Goal: Task Accomplishment & Management: Complete application form

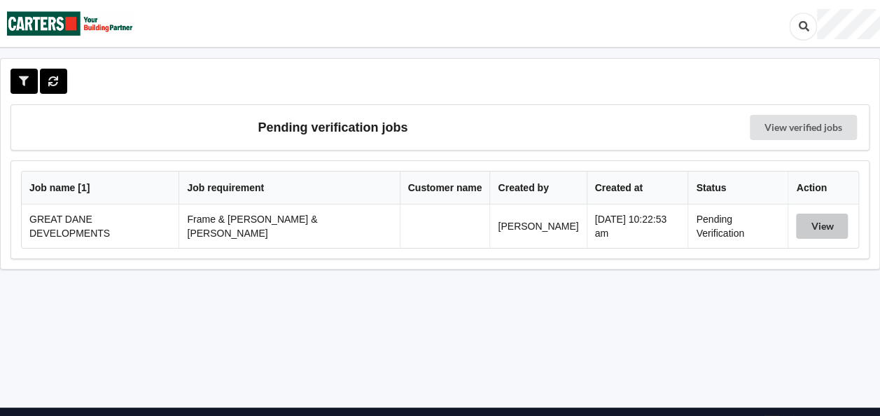
click at [816, 222] on button "View" at bounding box center [822, 226] width 52 height 25
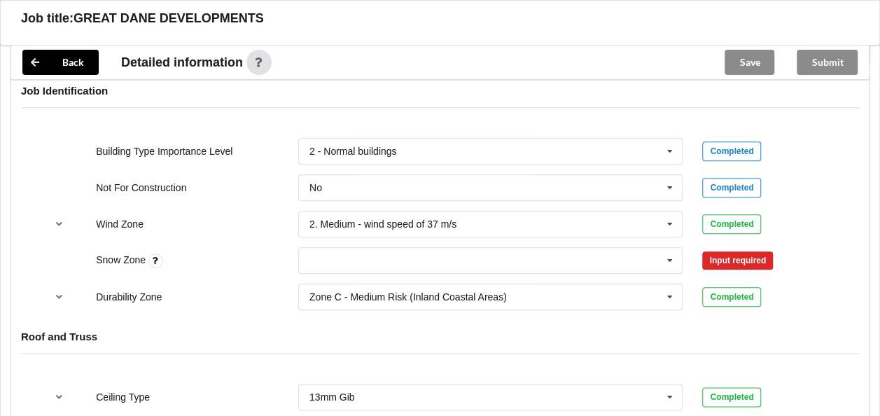
scroll to position [630, 0]
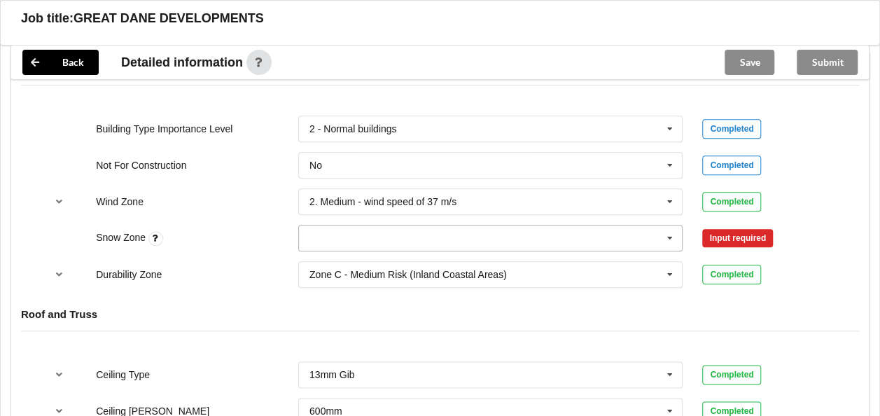
click at [379, 225] on input "text" at bounding box center [492, 237] width 384 height 25
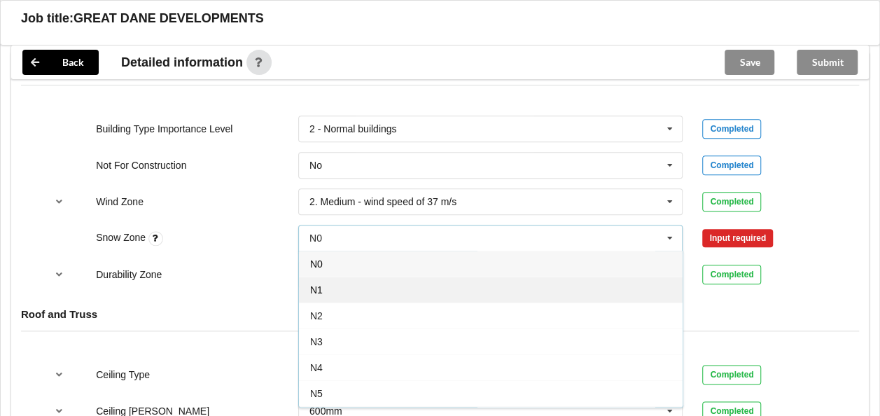
click at [339, 277] on div "N1" at bounding box center [491, 290] width 384 height 26
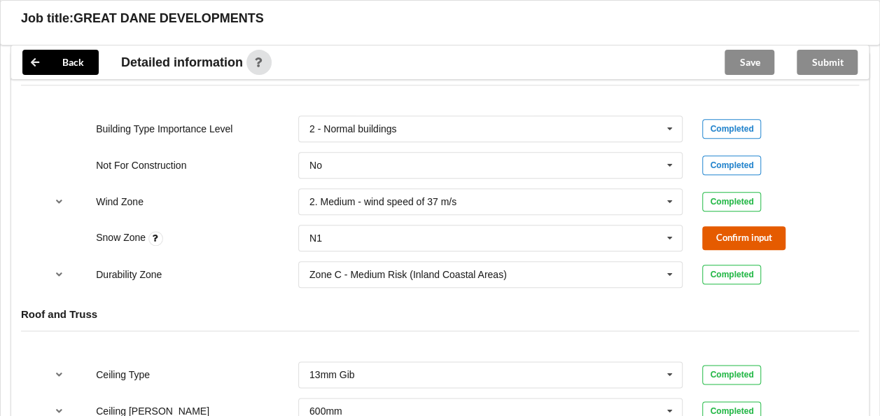
click at [718, 226] on button "Confirm input" at bounding box center [743, 237] width 83 height 23
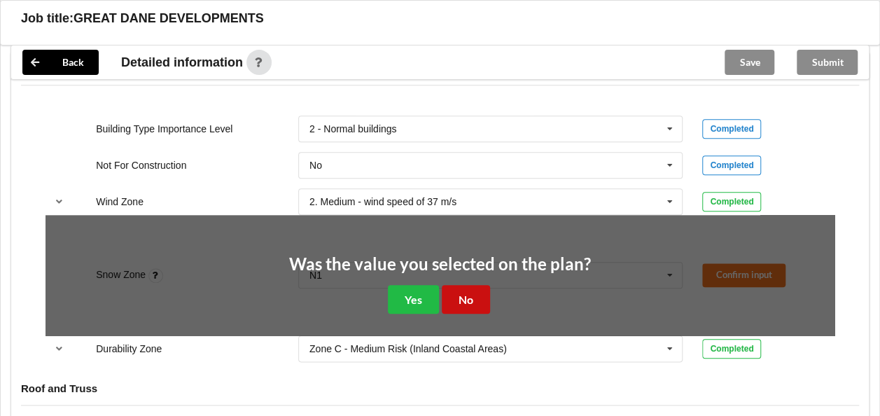
click at [485, 285] on button "No" at bounding box center [466, 299] width 48 height 29
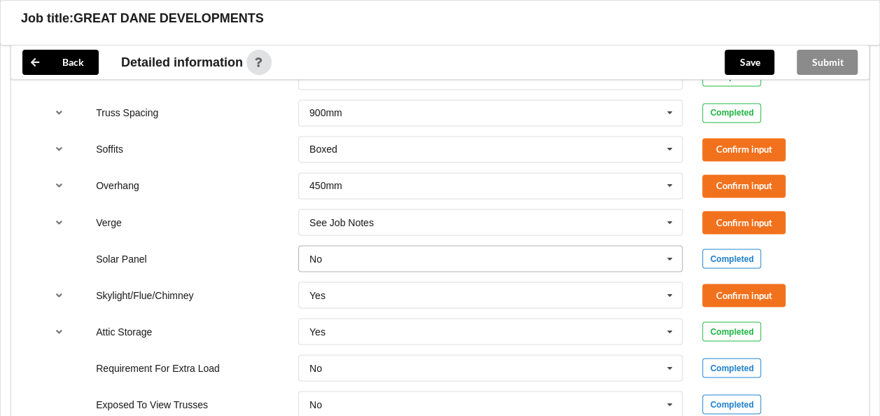
scroll to position [1050, 0]
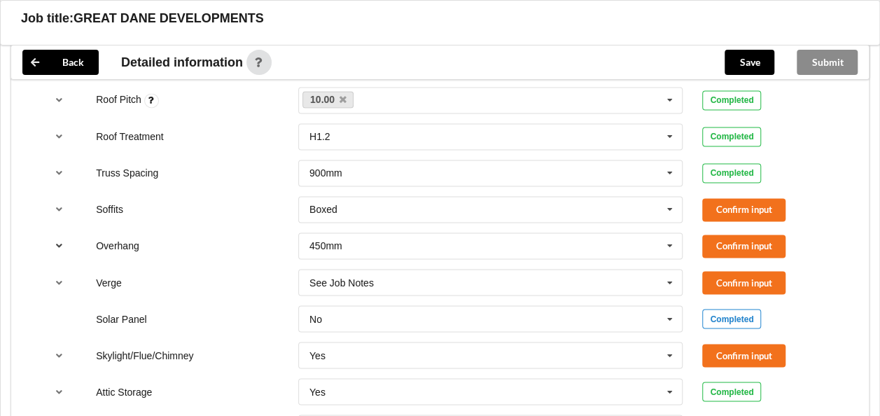
click at [59, 241] on icon "reference-toggle" at bounding box center [59, 245] width 12 height 8
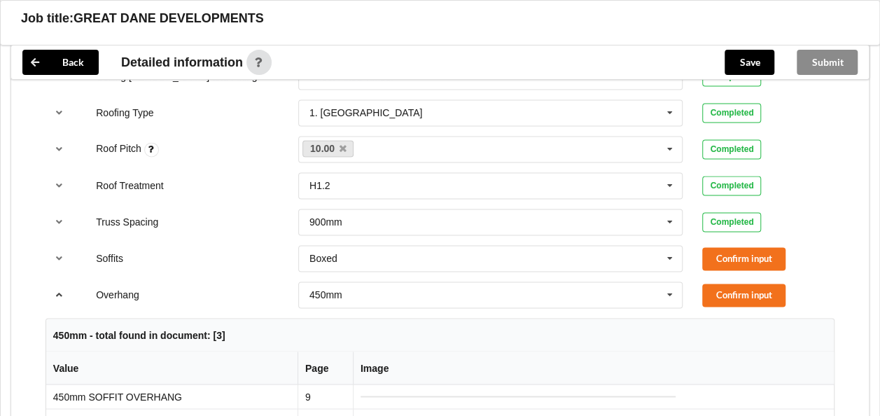
scroll to position [980, 0]
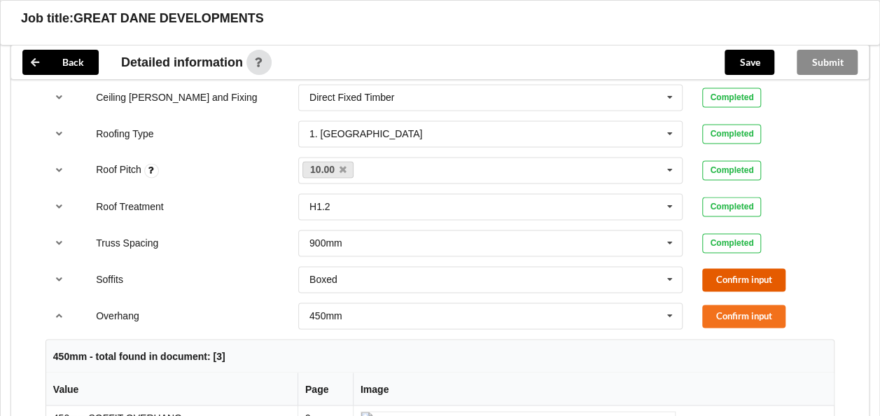
click at [751, 268] on button "Confirm input" at bounding box center [743, 279] width 83 height 23
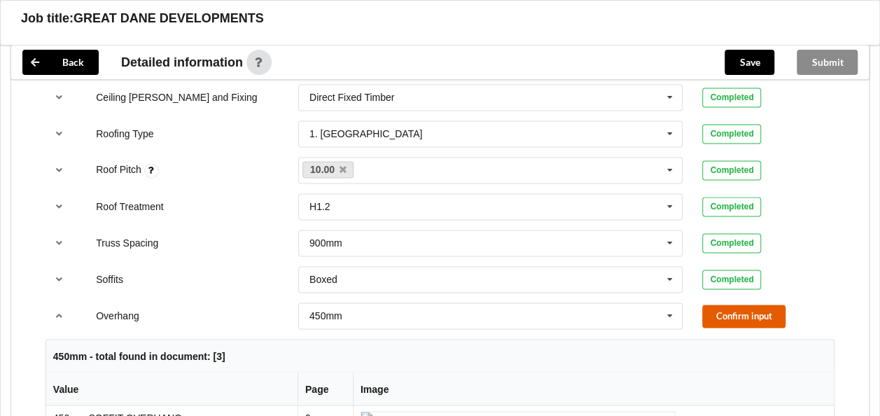
click at [723, 305] on button "Confirm input" at bounding box center [743, 316] width 83 height 23
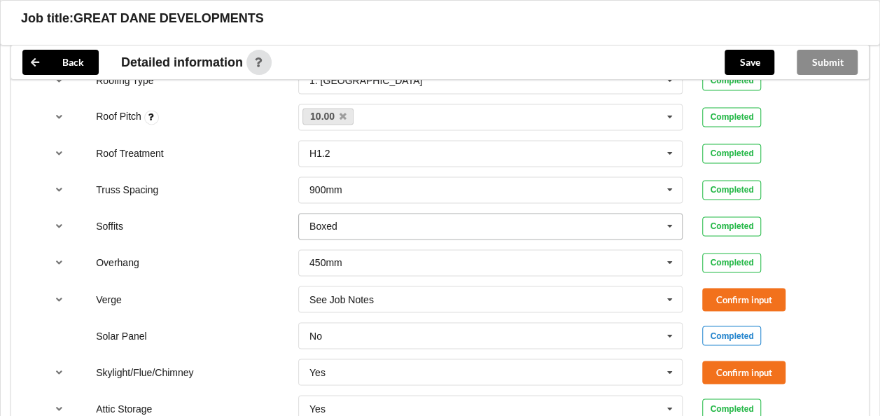
scroll to position [1038, 0]
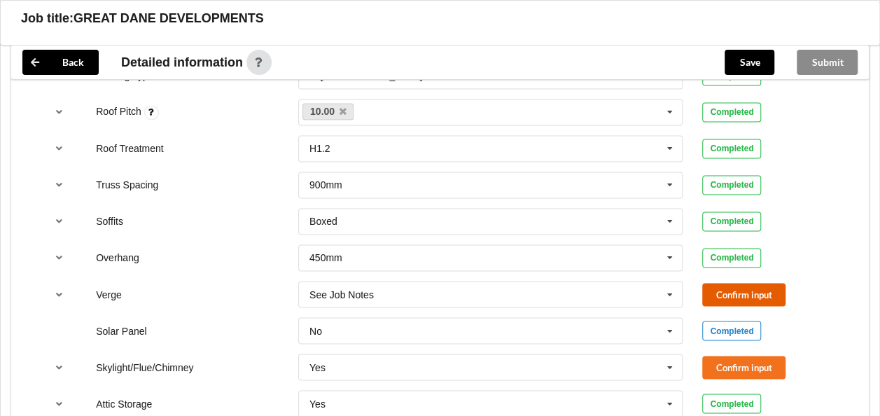
click at [720, 283] on button "Confirm input" at bounding box center [743, 294] width 83 height 23
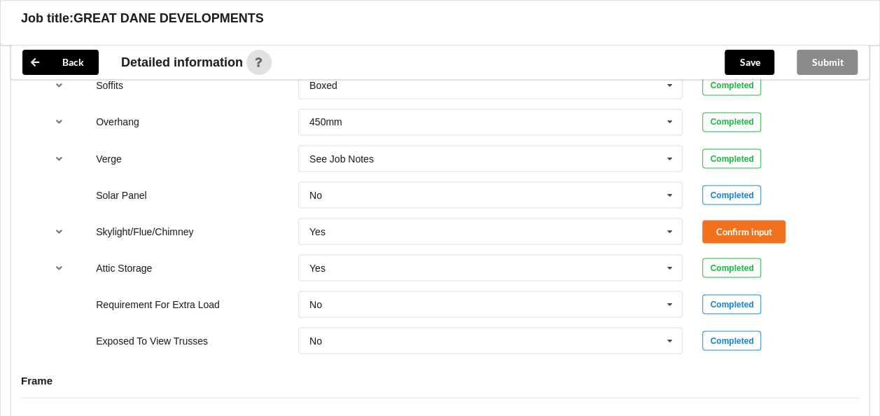
scroll to position [1178, 0]
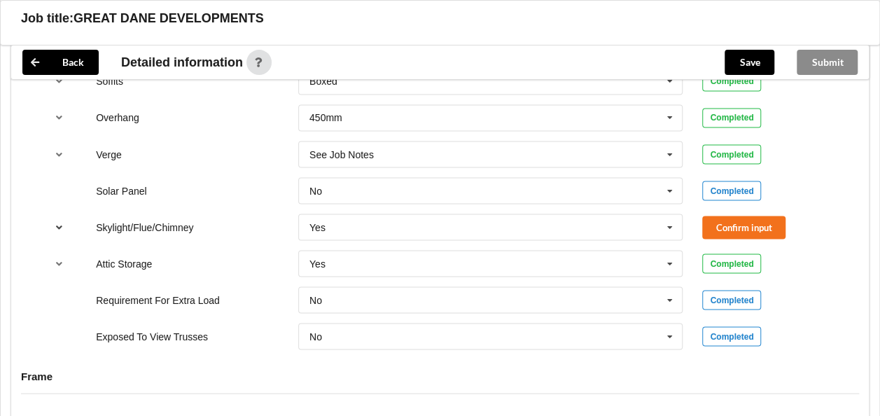
click at [63, 222] on icon "reference-toggle" at bounding box center [59, 226] width 12 height 8
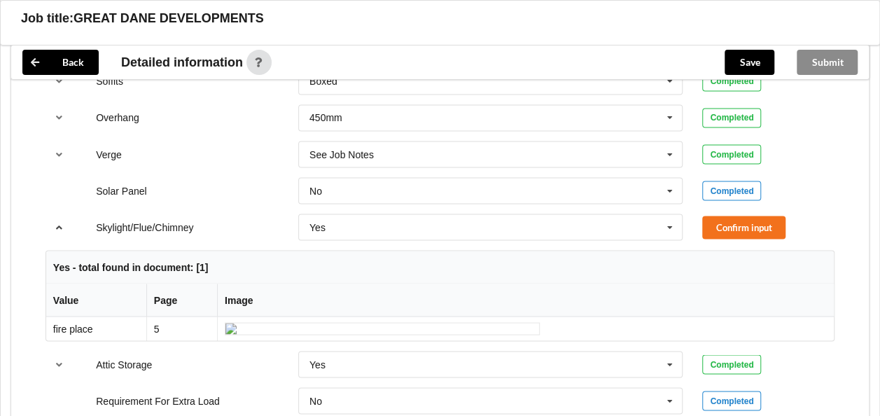
click at [63, 222] on icon "reference-toggle" at bounding box center [59, 226] width 12 height 8
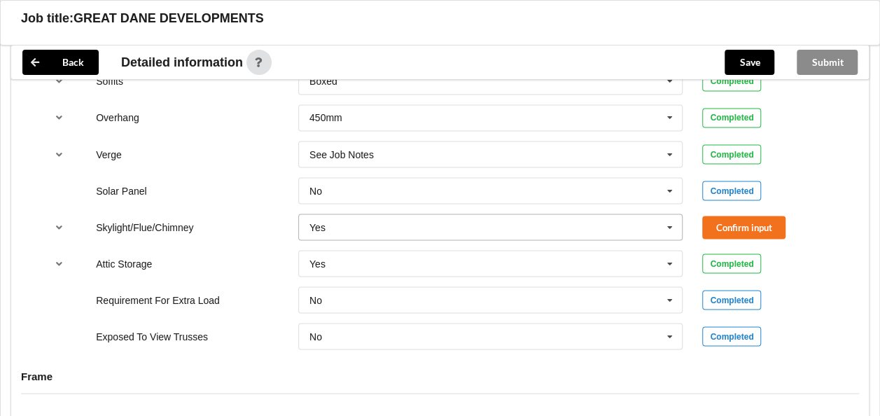
click at [669, 214] on icon at bounding box center [670, 227] width 21 height 26
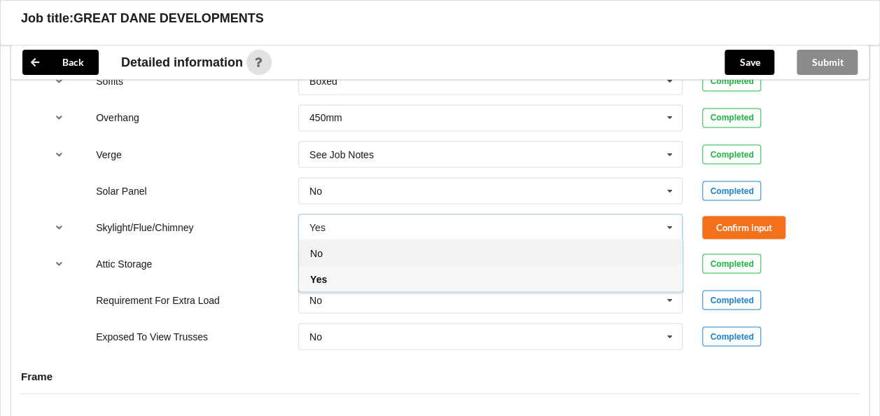
click at [339, 239] on div "No" at bounding box center [491, 252] width 384 height 26
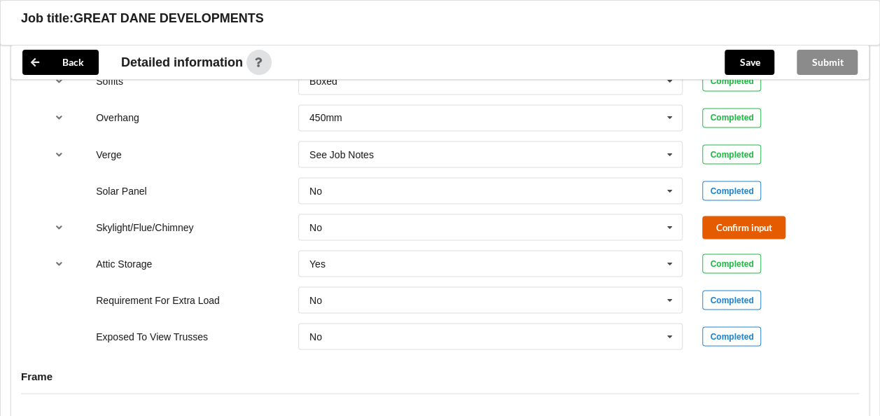
click at [786, 216] on button "Confirm input" at bounding box center [743, 227] width 83 height 23
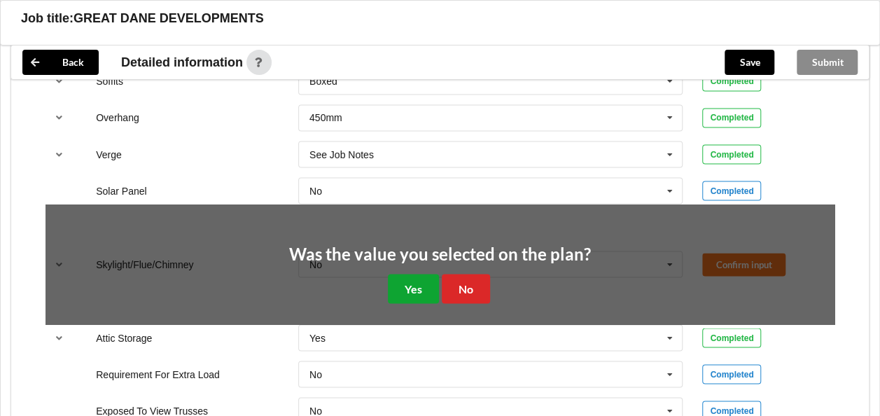
click at [410, 274] on button "Yes" at bounding box center [413, 288] width 51 height 29
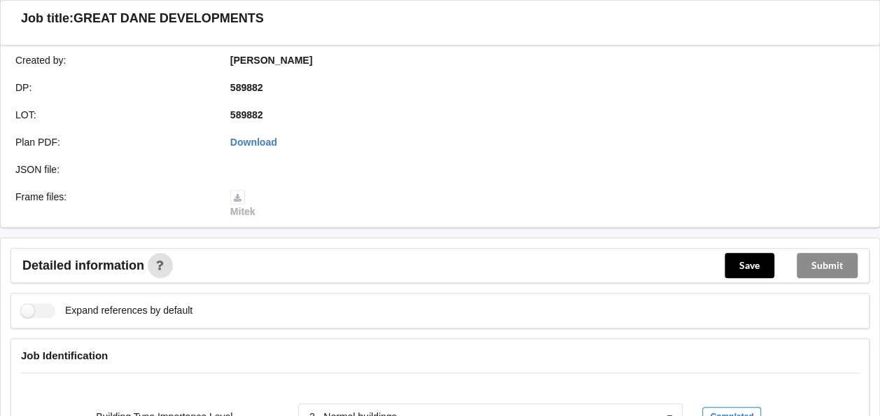
scroll to position [268, 0]
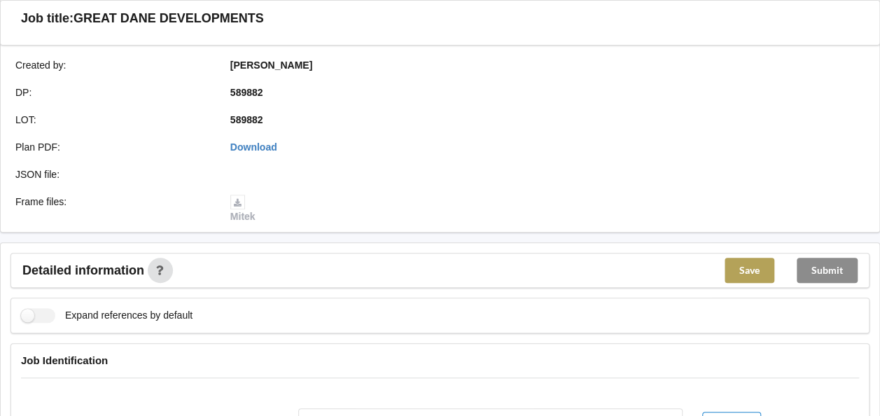
click at [738, 261] on button "Save" at bounding box center [750, 270] width 50 height 25
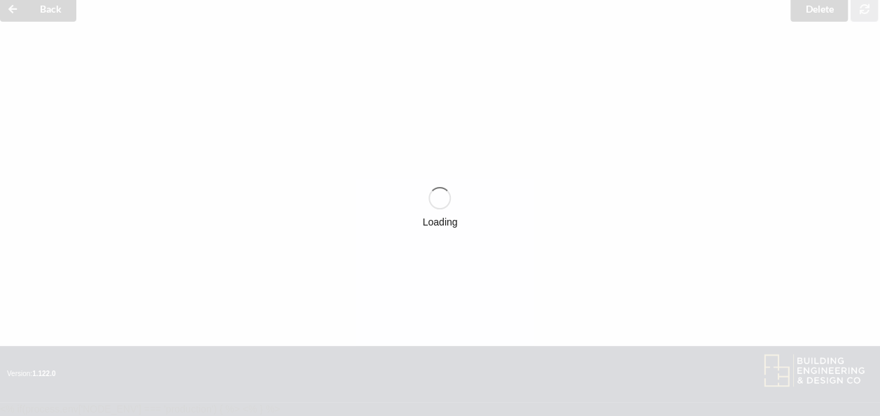
scroll to position [338, 0]
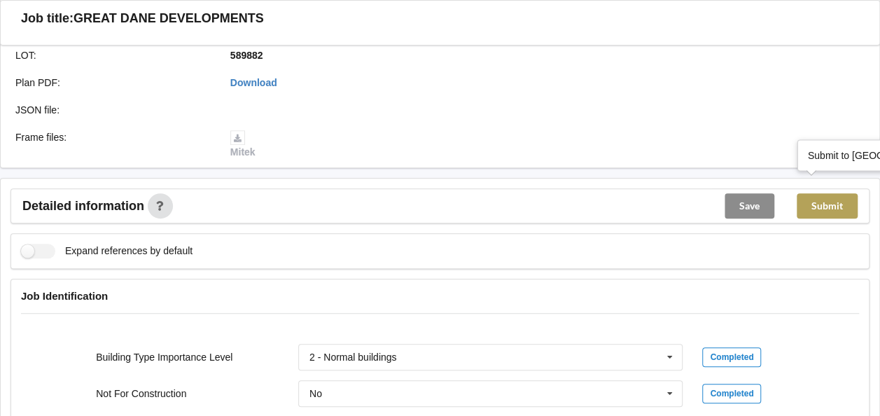
click at [826, 193] on button "Submit" at bounding box center [827, 205] width 61 height 25
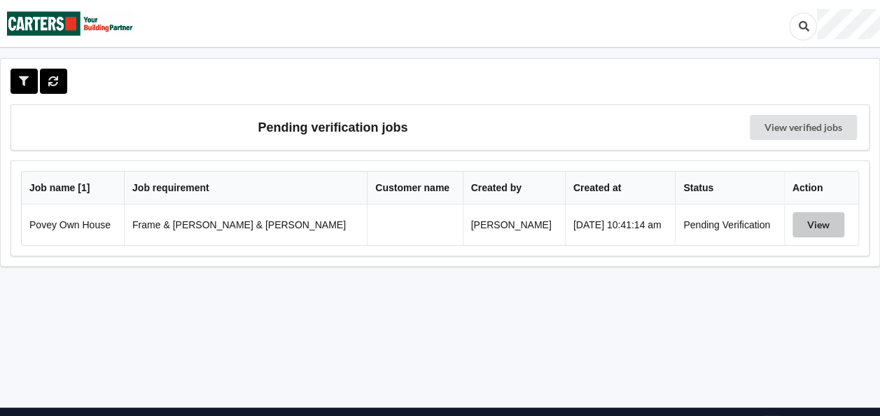
click at [799, 226] on button "View" at bounding box center [819, 224] width 52 height 25
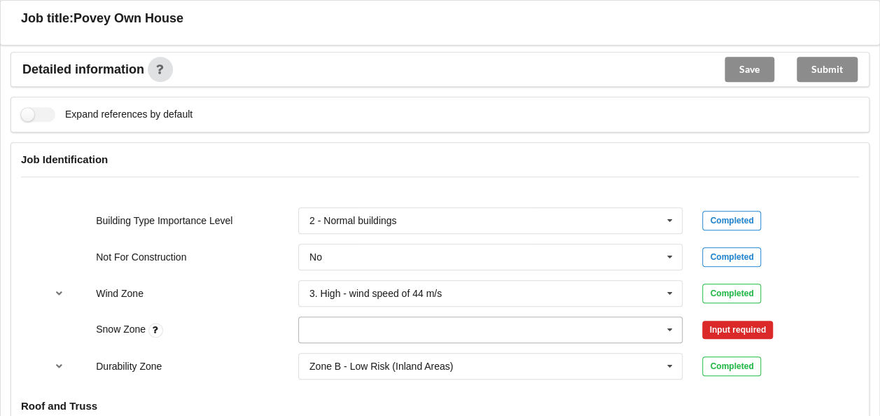
scroll to position [560, 0]
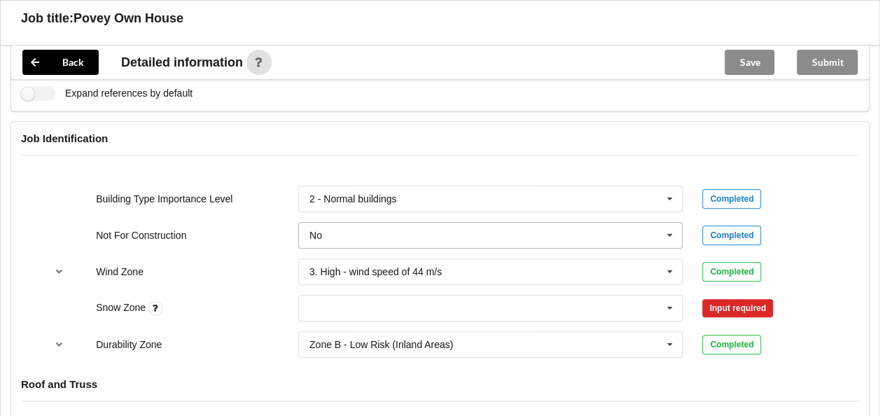
click at [672, 223] on icon at bounding box center [670, 236] width 21 height 26
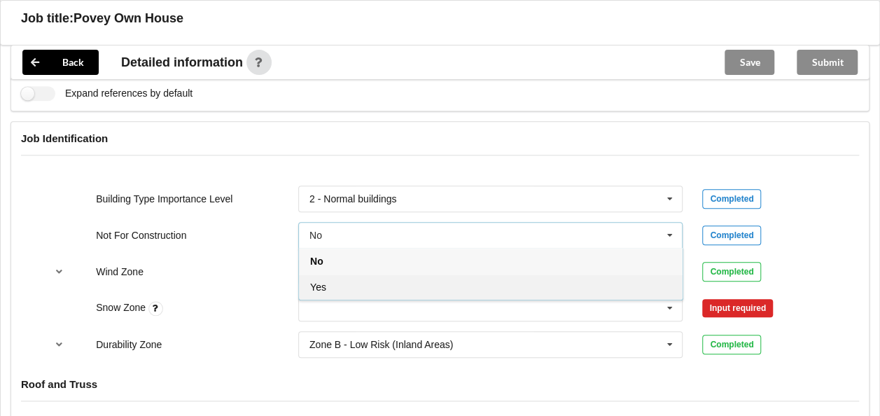
click at [377, 277] on div "Yes" at bounding box center [491, 287] width 384 height 26
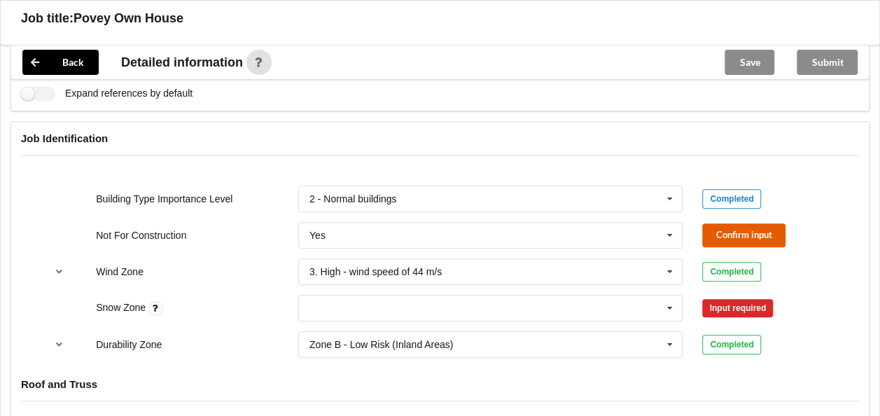
click at [753, 223] on button "Confirm input" at bounding box center [743, 234] width 83 height 23
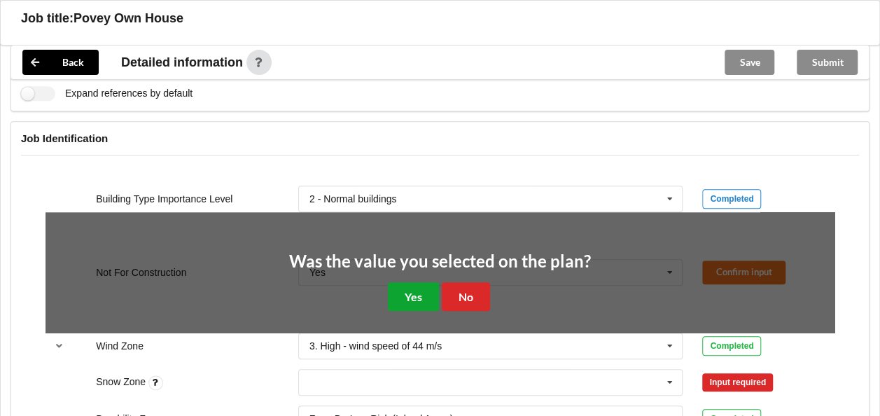
click at [426, 282] on button "Yes" at bounding box center [413, 296] width 51 height 29
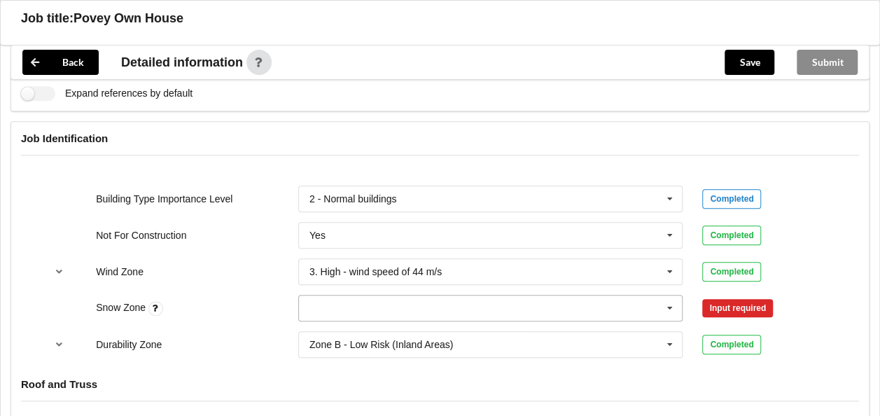
click at [476, 295] on input "text" at bounding box center [492, 307] width 384 height 25
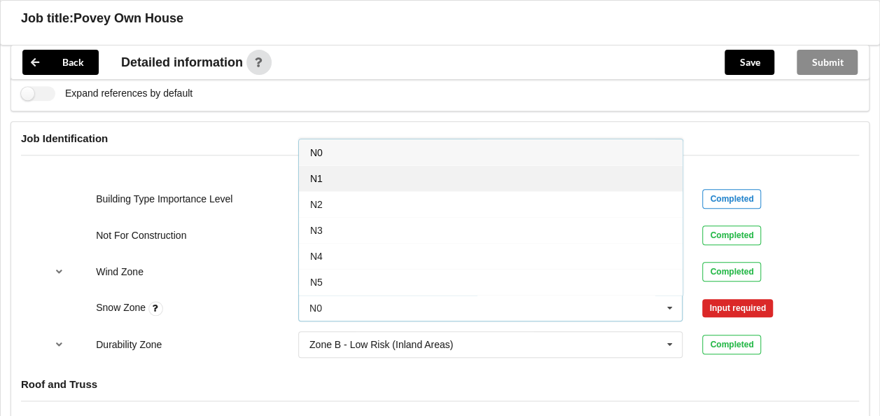
click at [369, 165] on div "N1" at bounding box center [491, 178] width 384 height 26
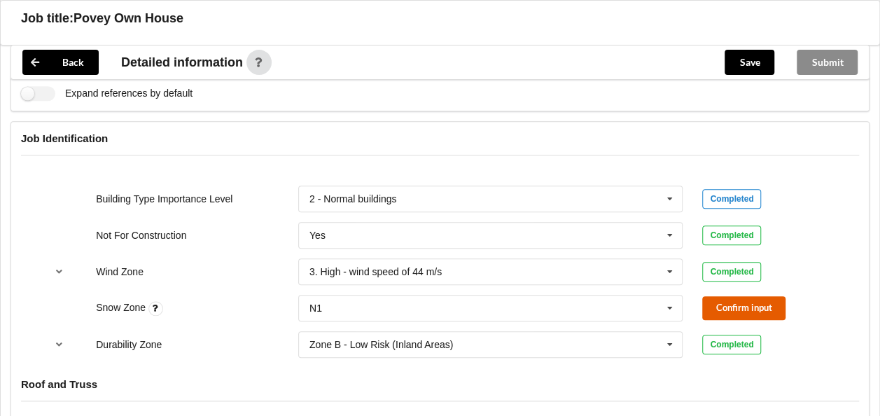
click at [707, 296] on button "Confirm input" at bounding box center [743, 307] width 83 height 23
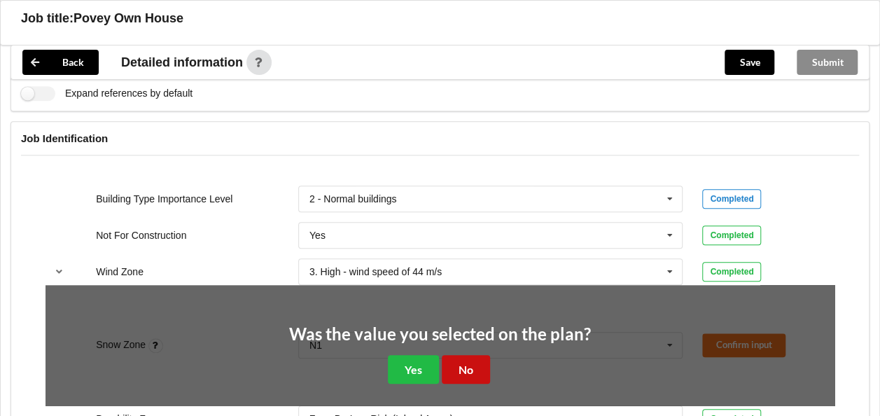
click at [480, 355] on button "No" at bounding box center [466, 369] width 48 height 29
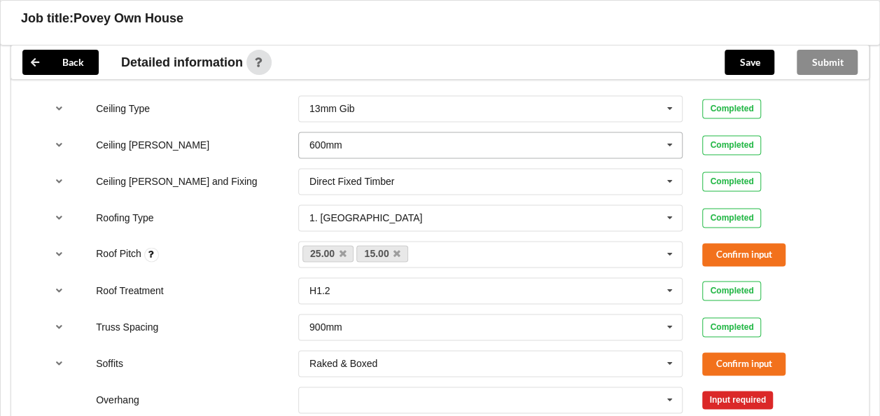
scroll to position [910, 0]
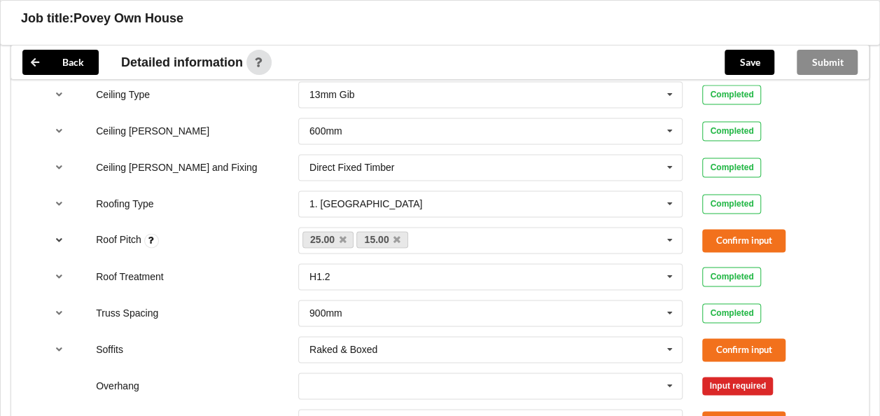
click at [55, 235] on icon "reference-toggle" at bounding box center [59, 239] width 12 height 8
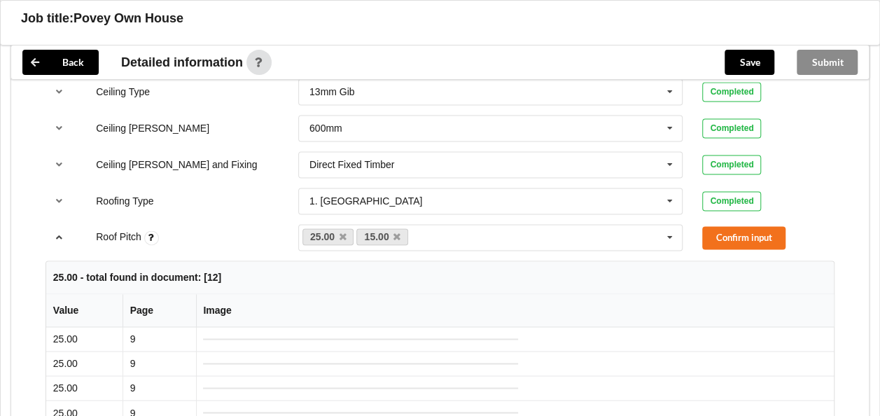
scroll to position [980, 0]
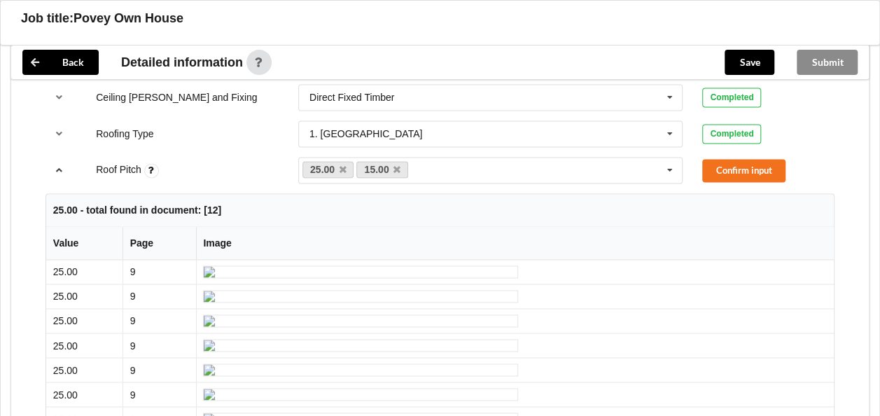
click at [62, 165] on icon "reference-toggle" at bounding box center [59, 169] width 12 height 8
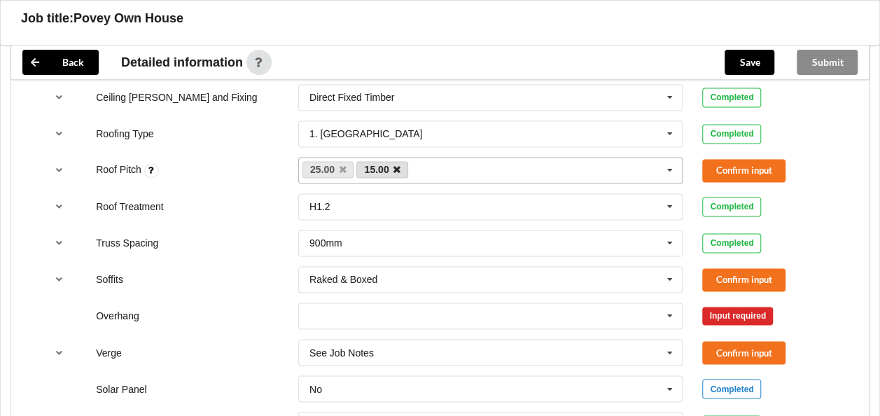
click at [397, 165] on icon at bounding box center [396, 169] width 7 height 9
click at [739, 159] on button "Confirm input" at bounding box center [743, 170] width 83 height 23
click at [65, 267] on button "reference-toggle" at bounding box center [59, 279] width 27 height 25
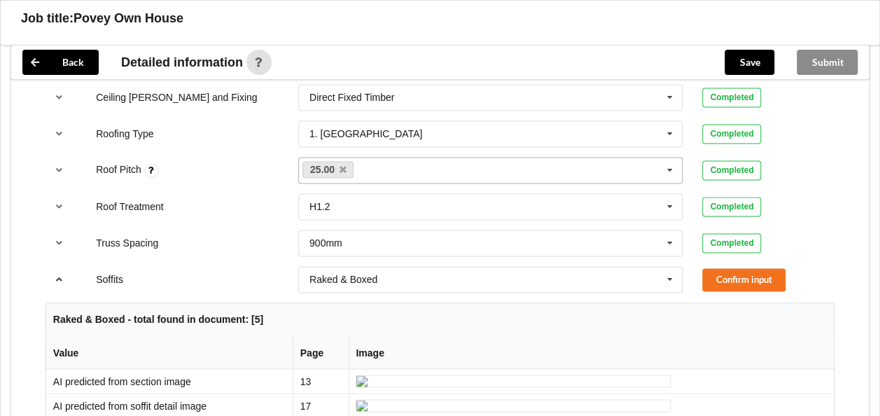
click at [62, 274] on icon "reference-toggle" at bounding box center [59, 278] width 12 height 8
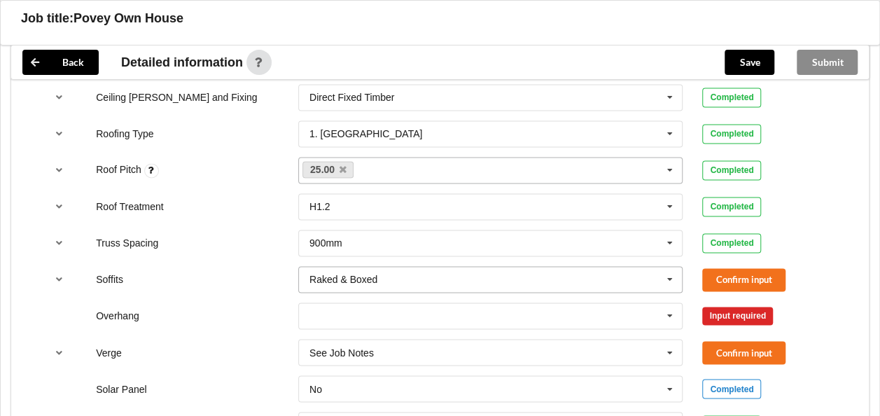
click at [671, 267] on icon at bounding box center [670, 280] width 21 height 26
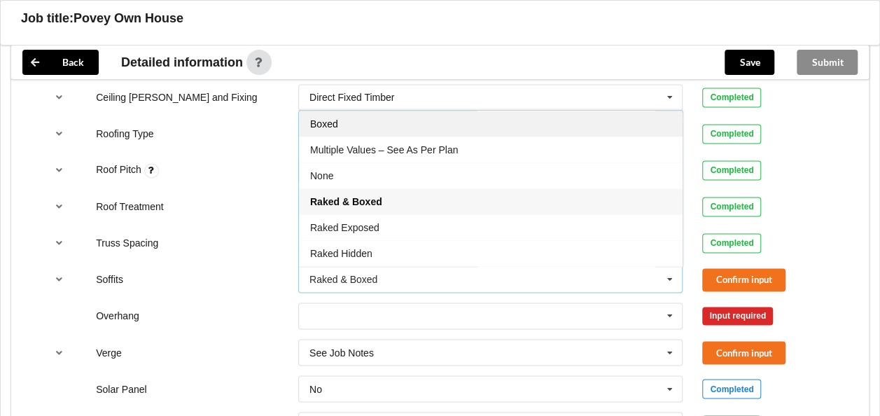
click at [337, 111] on div "Boxed" at bounding box center [491, 124] width 384 height 26
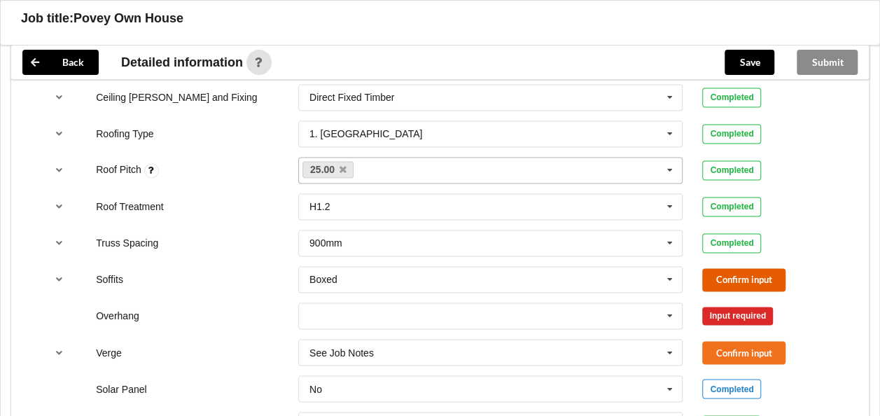
click at [741, 268] on button "Confirm input" at bounding box center [743, 279] width 83 height 23
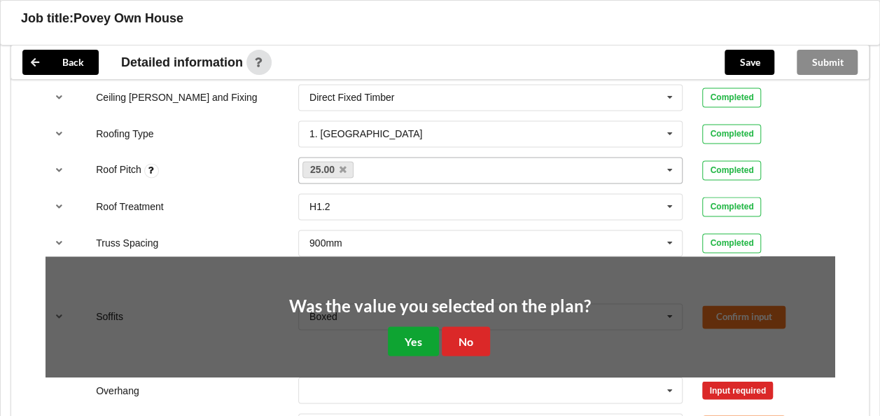
click at [401, 326] on button "Yes" at bounding box center [413, 340] width 51 height 29
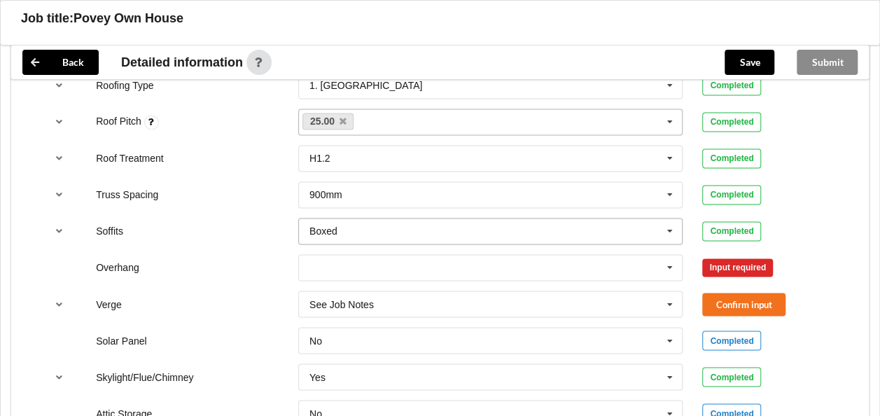
scroll to position [1050, 0]
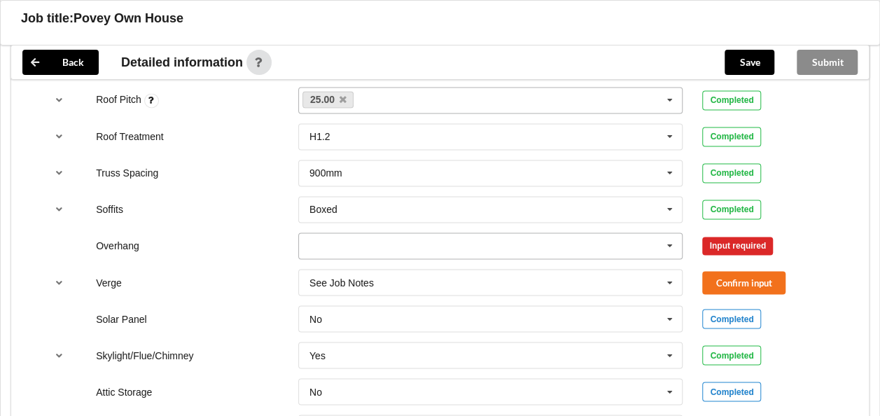
click at [665, 233] on icon at bounding box center [670, 246] width 21 height 26
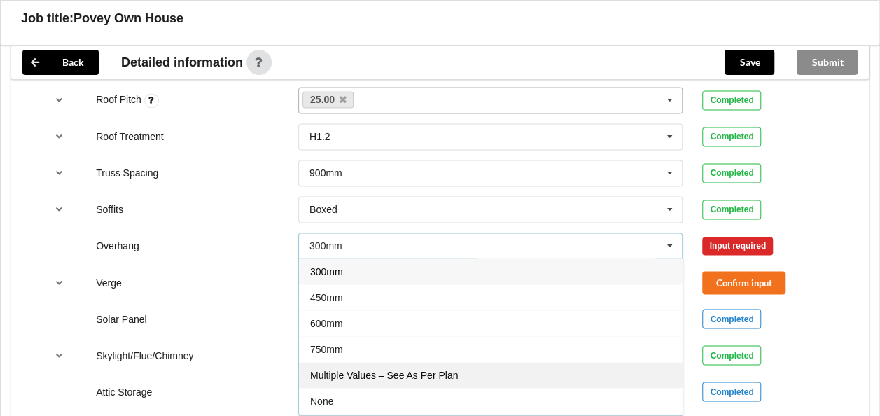
click at [384, 370] on span "Multiple Values – See As Per Plan" at bounding box center [384, 375] width 148 height 11
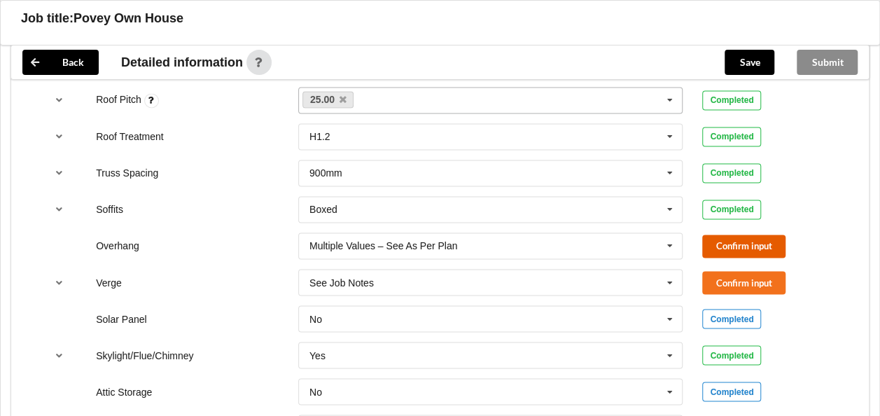
click at [750, 235] on button "Confirm input" at bounding box center [743, 246] width 83 height 23
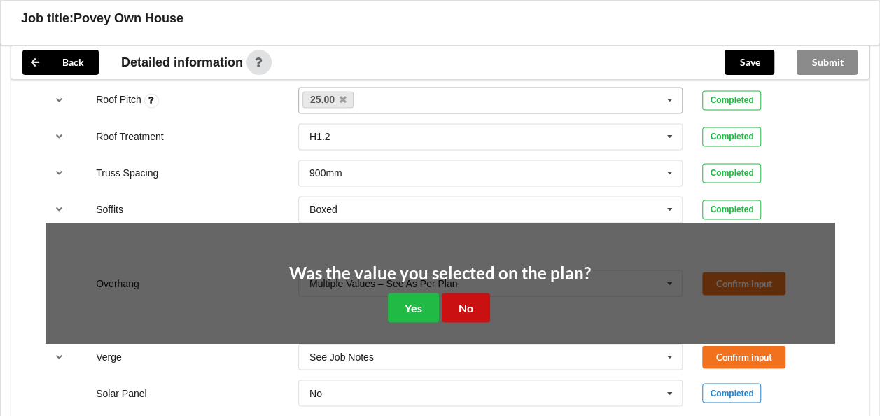
click at [442, 293] on button "No" at bounding box center [466, 307] width 48 height 29
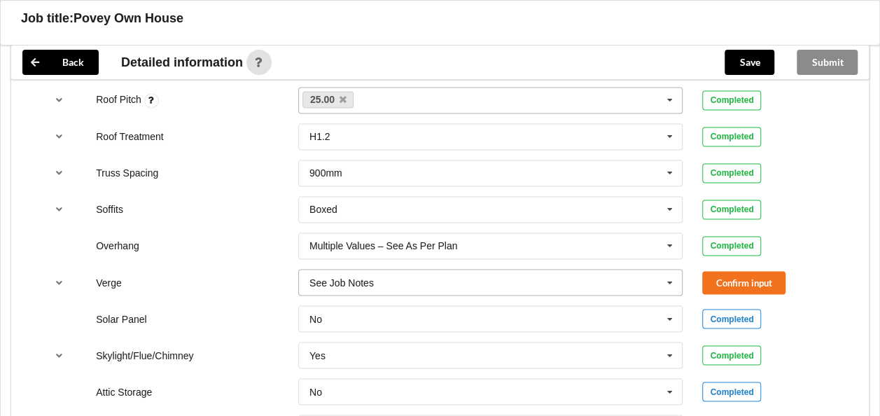
click at [669, 270] on icon at bounding box center [670, 283] width 21 height 26
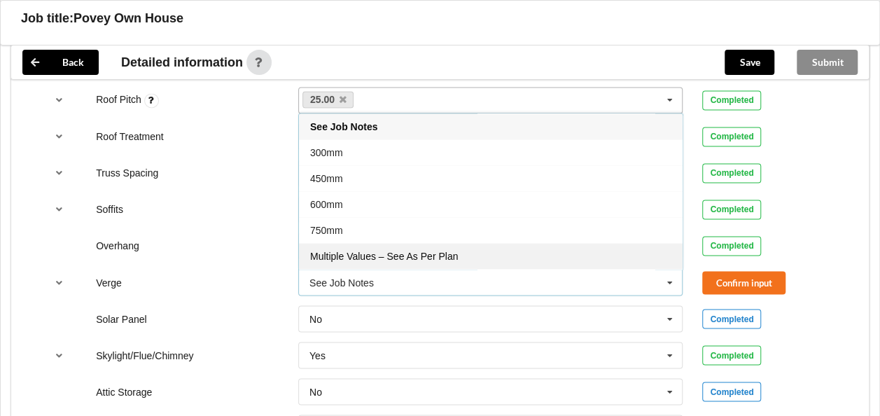
click at [456, 251] on span "Multiple Values – See As Per Plan" at bounding box center [384, 256] width 148 height 11
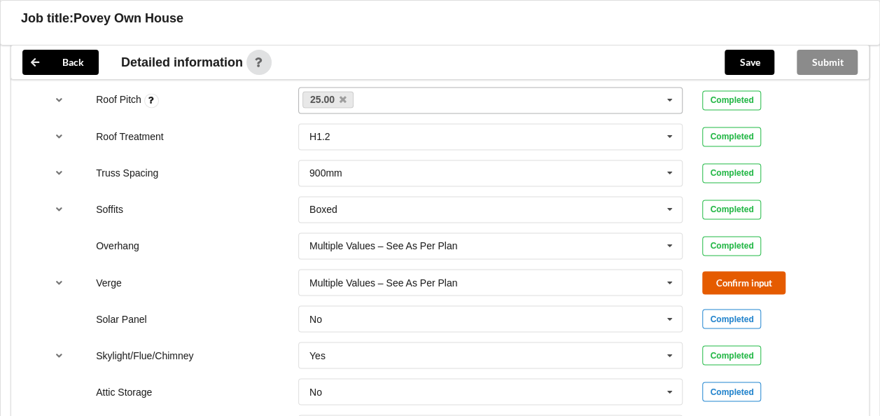
click at [732, 271] on button "Confirm input" at bounding box center [743, 282] width 83 height 23
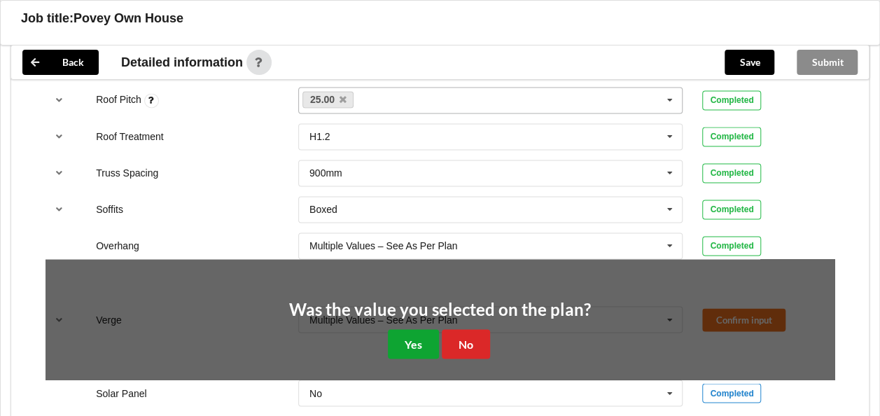
click at [421, 329] on button "Yes" at bounding box center [413, 343] width 51 height 29
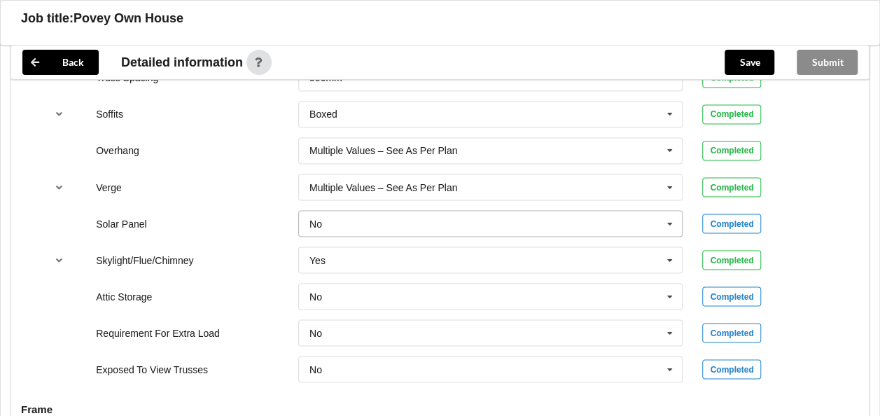
scroll to position [1190, 0]
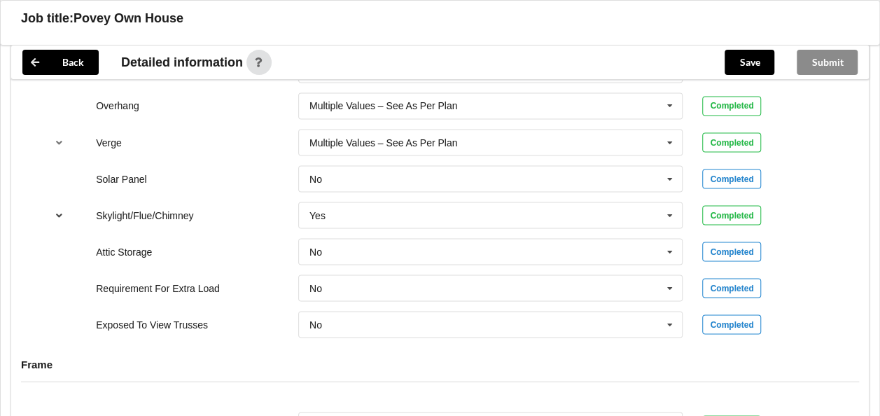
click at [62, 210] on icon "reference-toggle" at bounding box center [59, 214] width 12 height 8
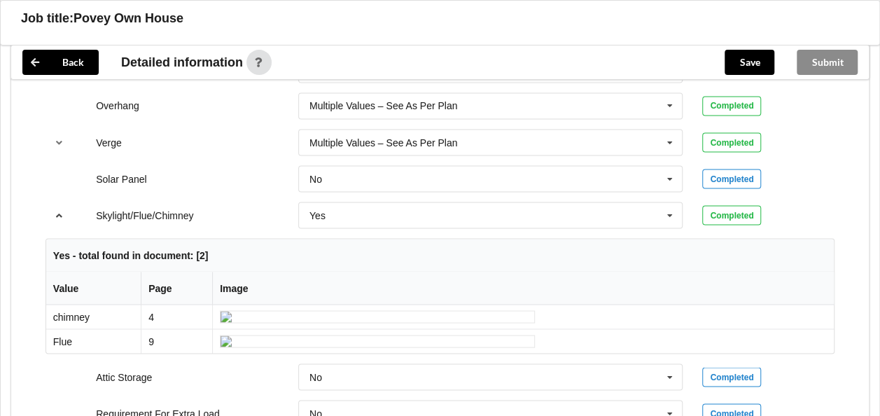
click at [62, 210] on icon "reference-toggle" at bounding box center [59, 214] width 12 height 8
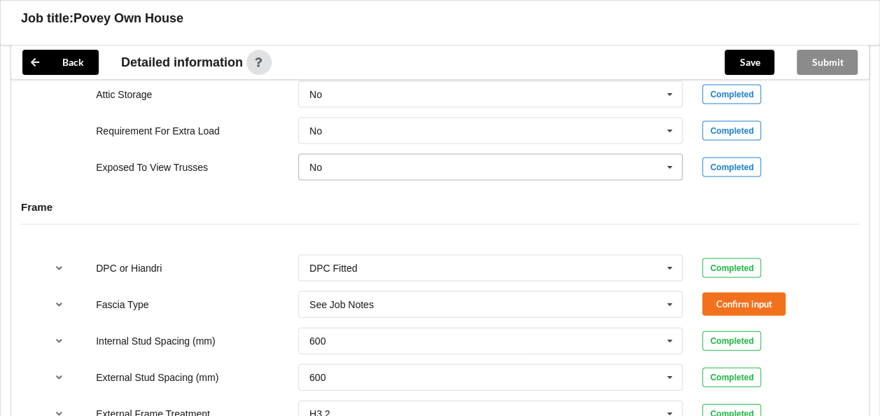
scroll to position [1400, 0]
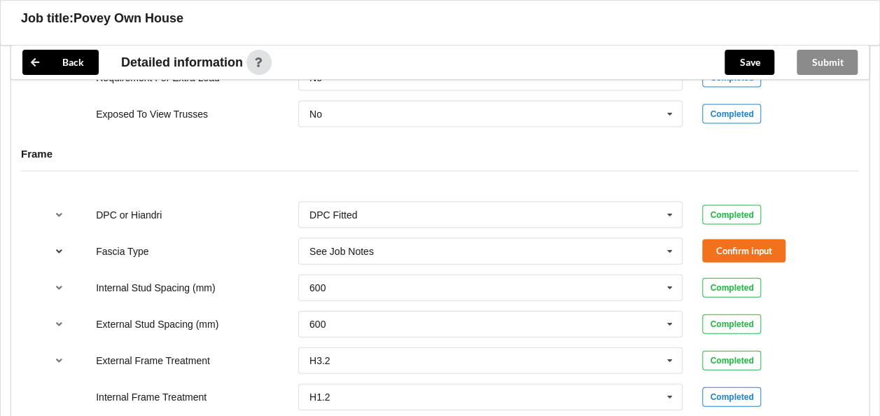
click at [59, 246] on icon "reference-toggle" at bounding box center [59, 250] width 12 height 8
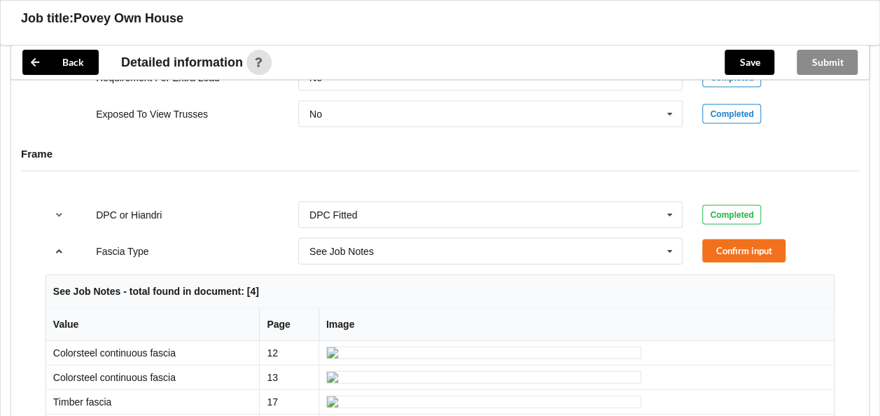
click at [59, 246] on icon "reference-toggle" at bounding box center [59, 250] width 12 height 8
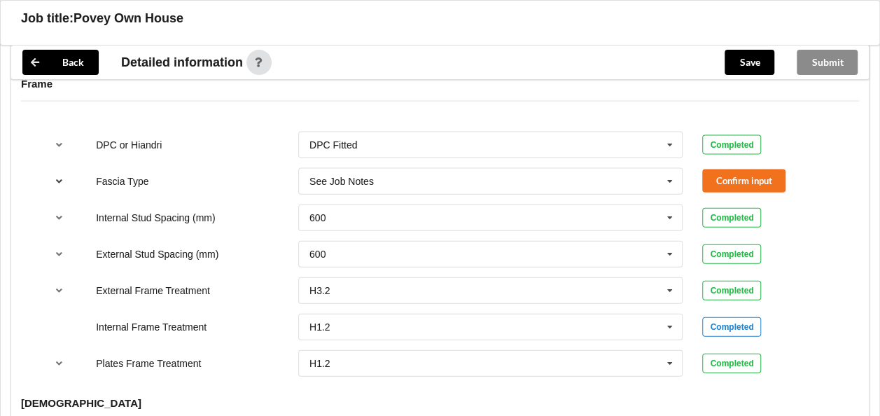
scroll to position [1470, 0]
click at [56, 176] on icon "reference-toggle" at bounding box center [59, 180] width 12 height 8
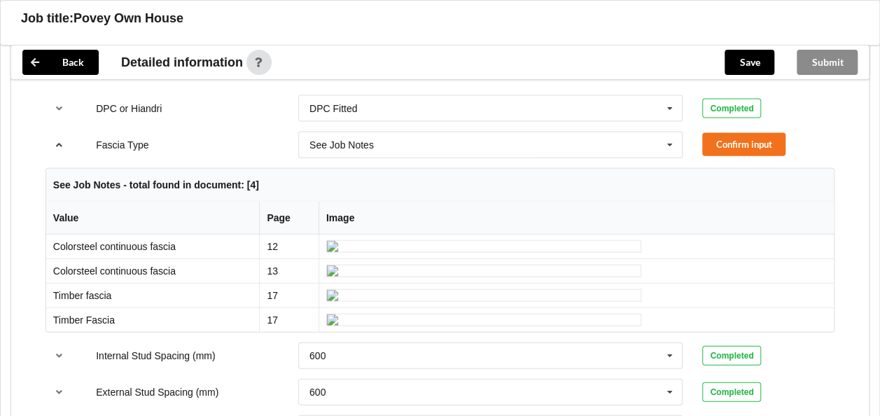
scroll to position [1400, 0]
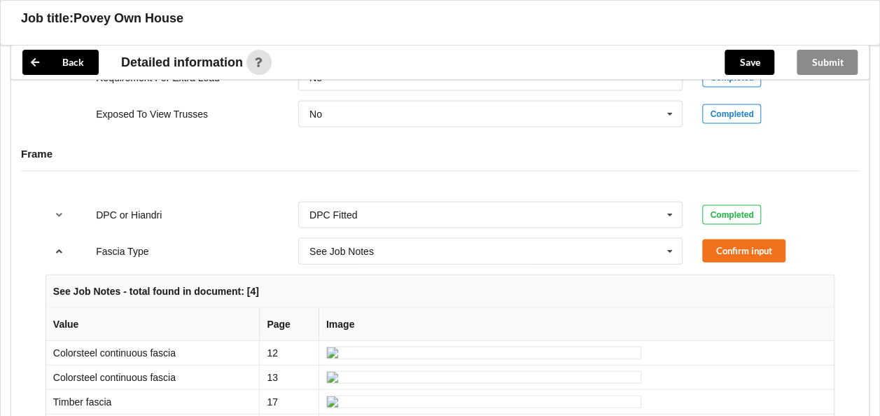
drag, startPoint x: 55, startPoint y: 232, endPoint x: 202, endPoint y: 228, distance: 147.1
click at [56, 246] on icon "reference-toggle" at bounding box center [59, 250] width 12 height 8
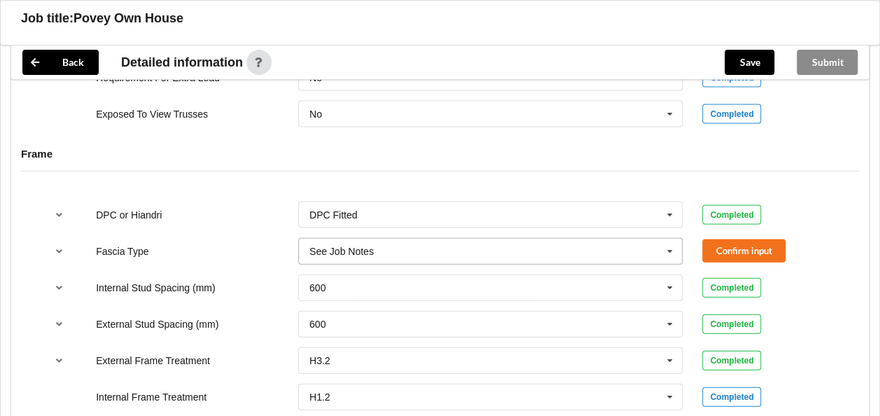
click at [667, 239] on icon at bounding box center [670, 252] width 21 height 26
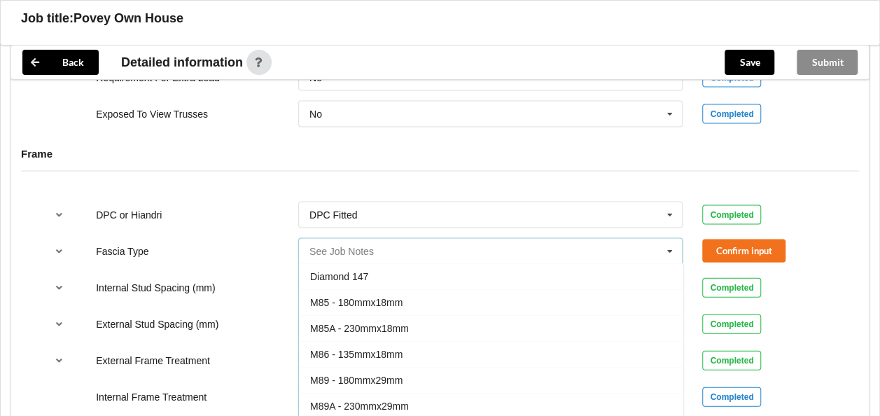
scroll to position [0, 0]
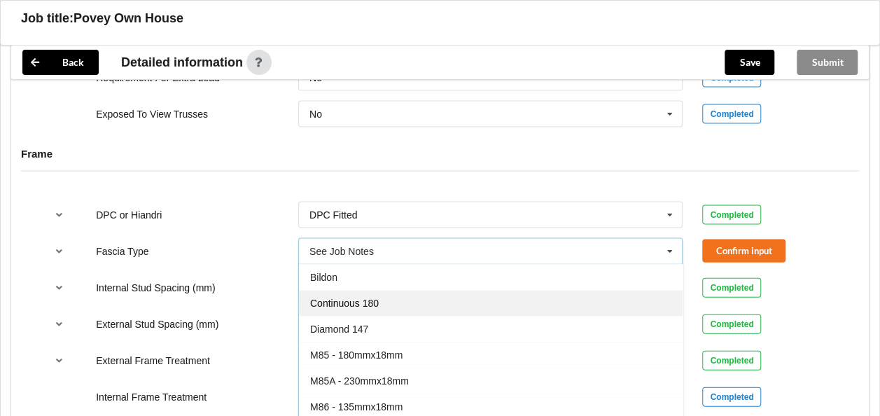
click at [347, 298] on span "Continuous 180" at bounding box center [344, 303] width 69 height 11
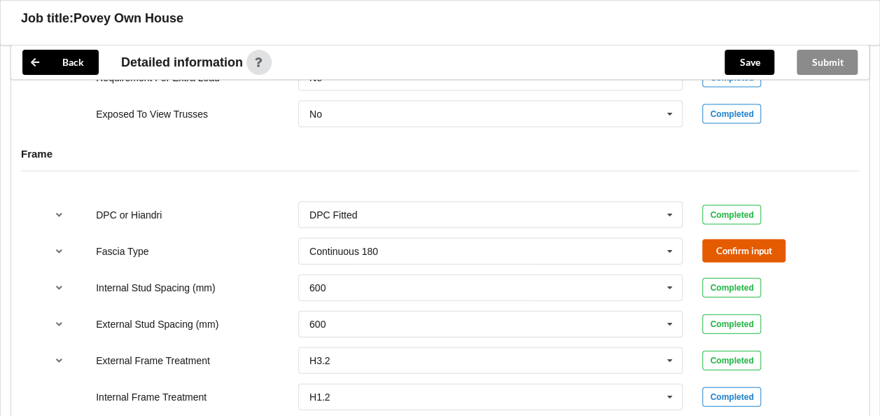
click at [716, 239] on button "Confirm input" at bounding box center [743, 250] width 83 height 23
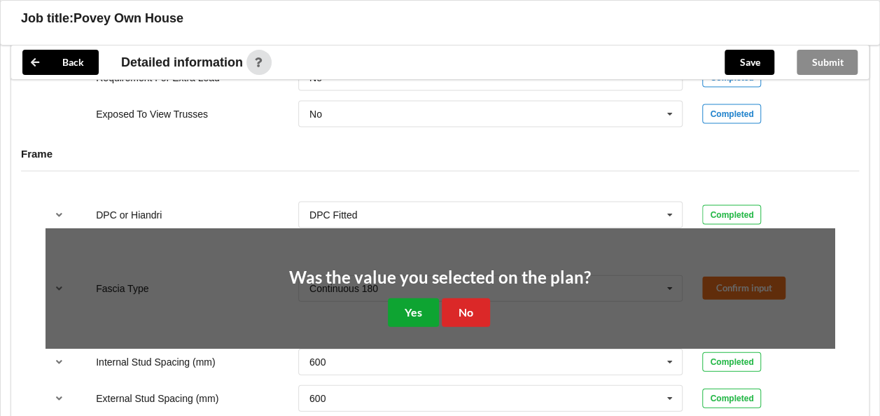
click at [403, 300] on button "Yes" at bounding box center [413, 312] width 51 height 29
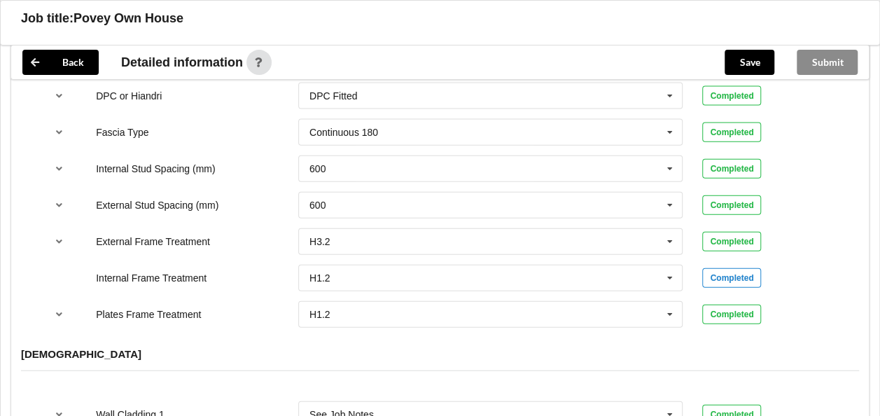
scroll to position [1540, 0]
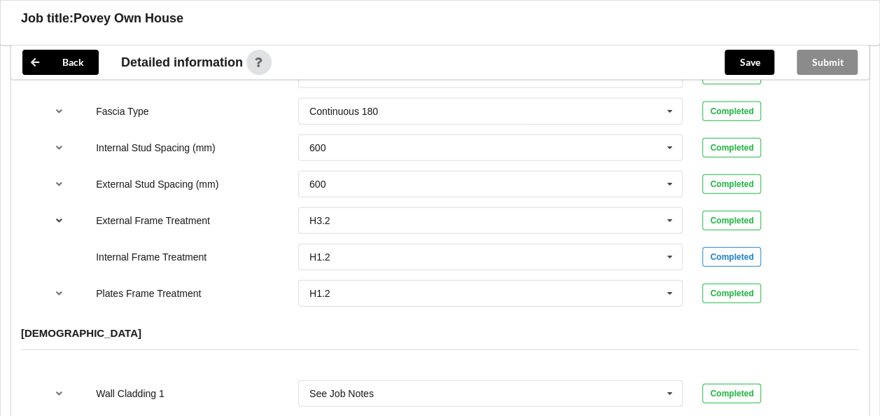
click at [62, 216] on icon "reference-toggle" at bounding box center [59, 220] width 12 height 8
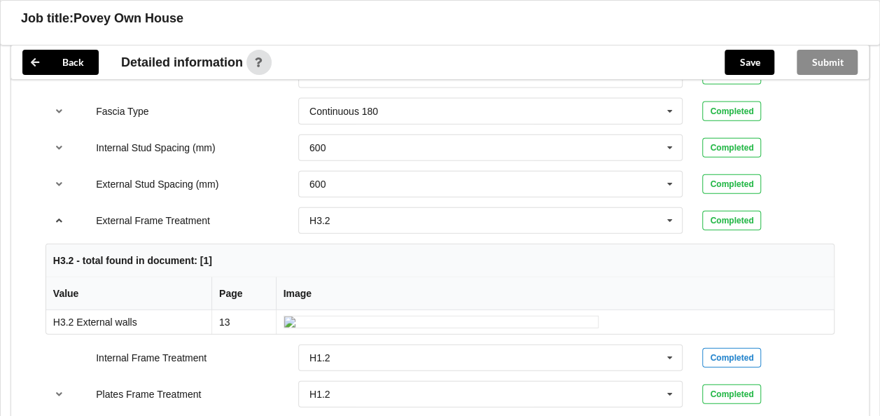
click at [62, 216] on icon "reference-toggle" at bounding box center [59, 220] width 12 height 8
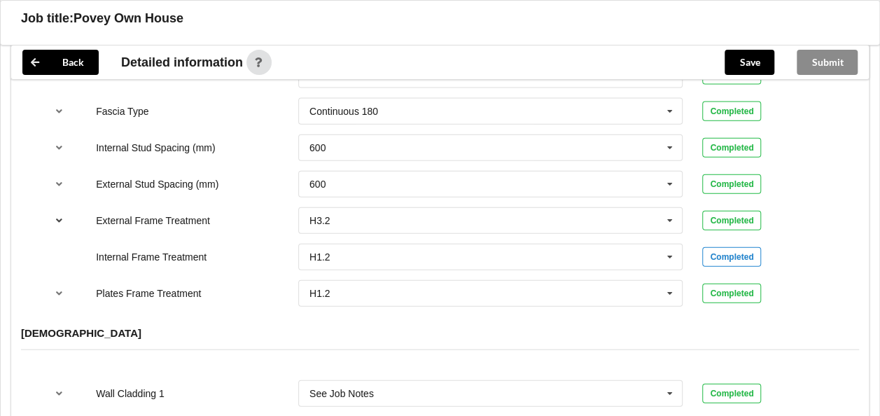
click at [62, 216] on icon "reference-toggle" at bounding box center [59, 220] width 12 height 8
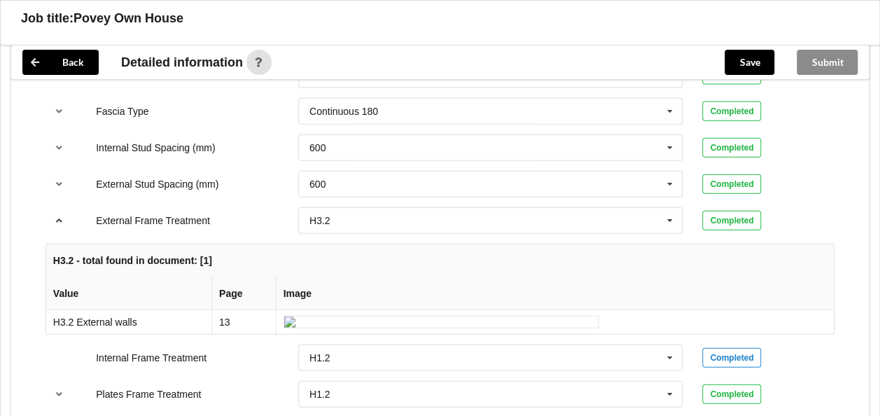
click at [62, 216] on icon "reference-toggle" at bounding box center [59, 220] width 12 height 8
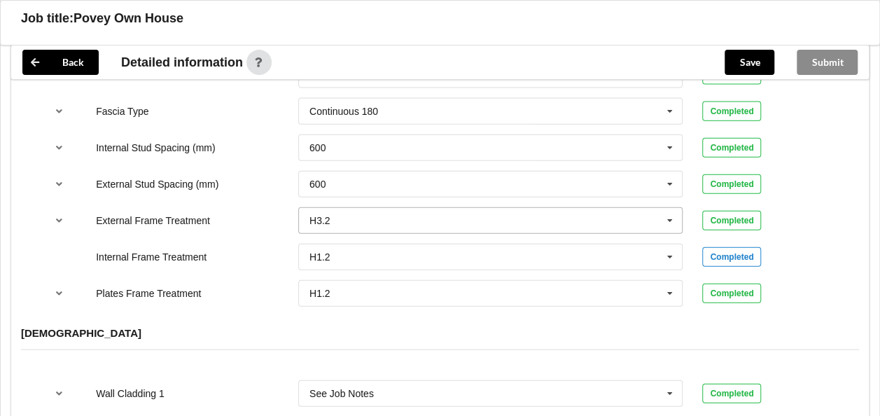
click at [672, 208] on icon at bounding box center [670, 221] width 21 height 26
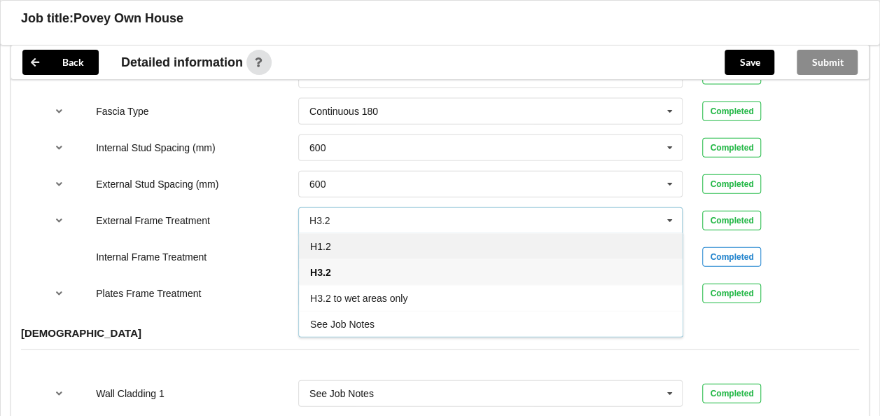
click at [391, 234] on div "H1.2" at bounding box center [491, 246] width 384 height 26
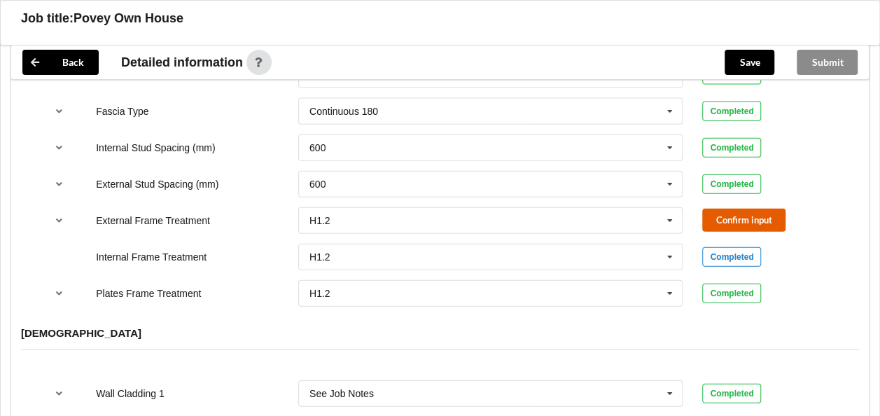
click at [728, 209] on button "Confirm input" at bounding box center [743, 220] width 83 height 23
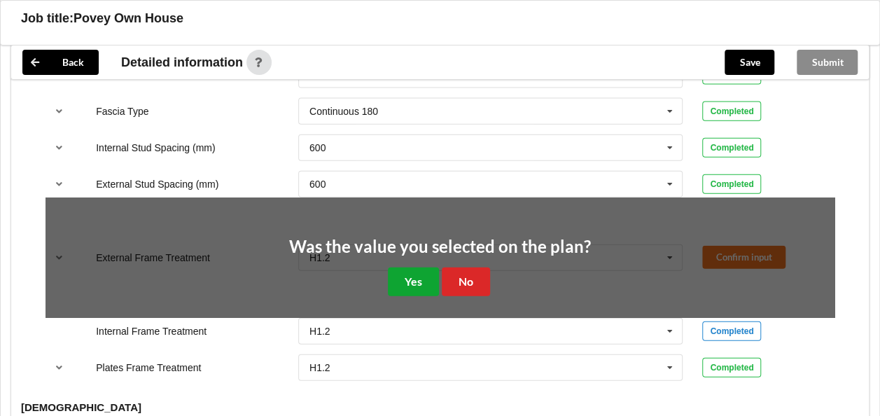
click at [416, 267] on button "Yes" at bounding box center [413, 281] width 51 height 29
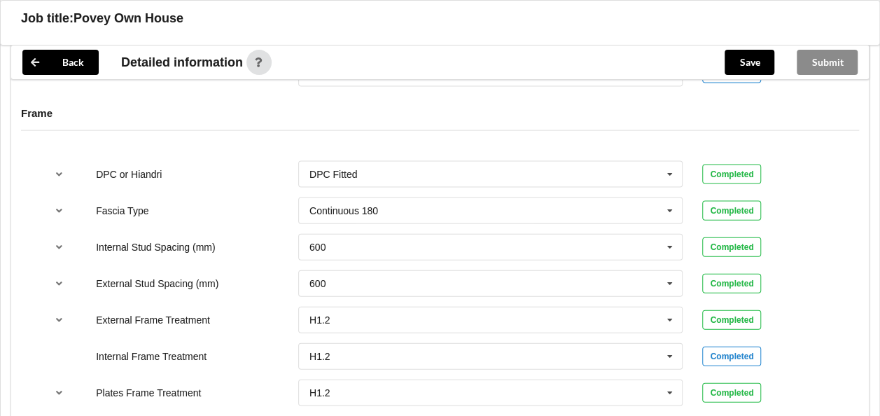
scroll to position [1434, 0]
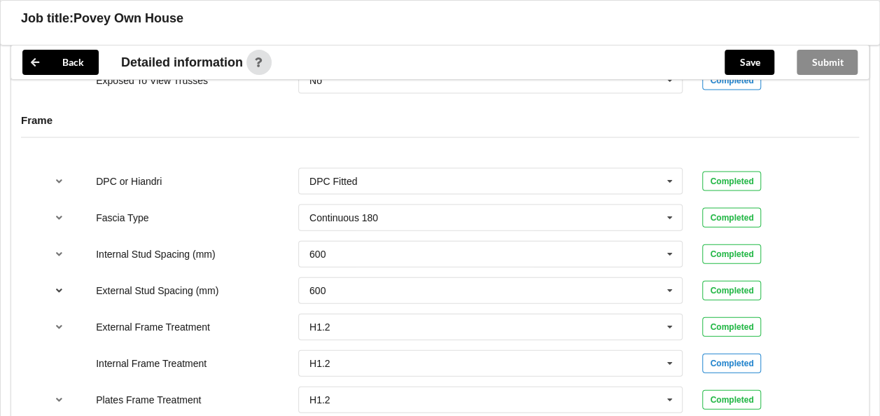
click at [61, 286] on icon "reference-toggle" at bounding box center [59, 290] width 12 height 8
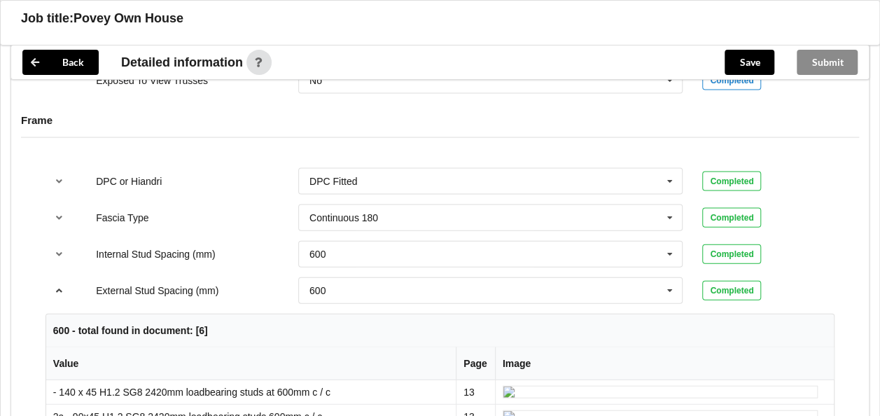
click at [60, 286] on icon "reference-toggle" at bounding box center [59, 290] width 12 height 8
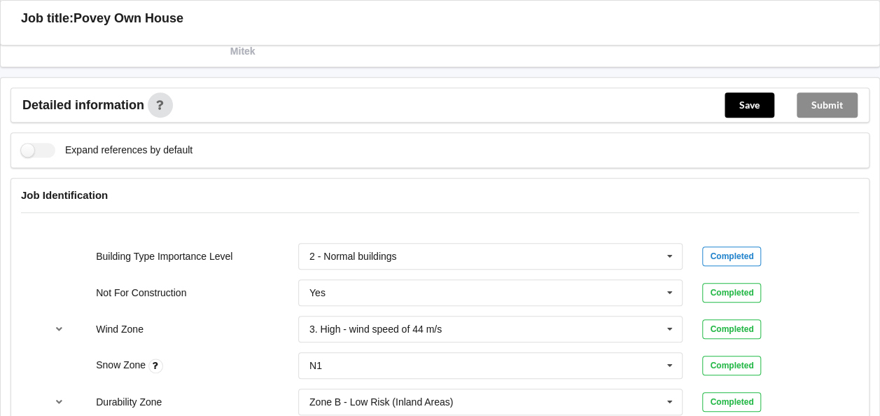
scroll to position [524, 0]
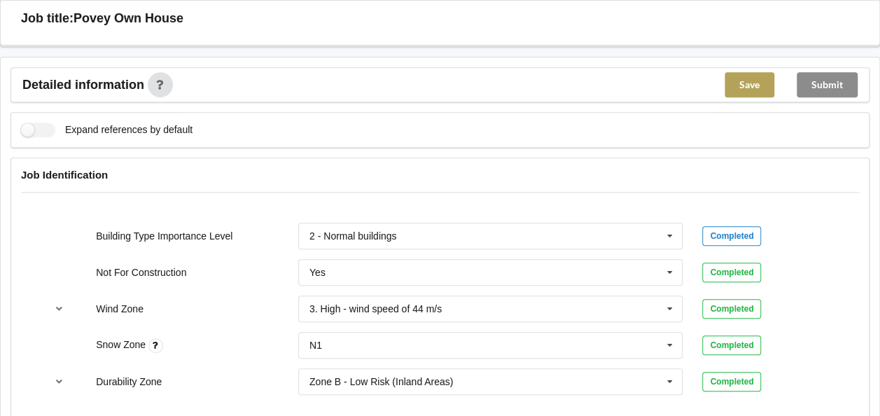
click at [755, 72] on button "Save" at bounding box center [750, 84] width 50 height 25
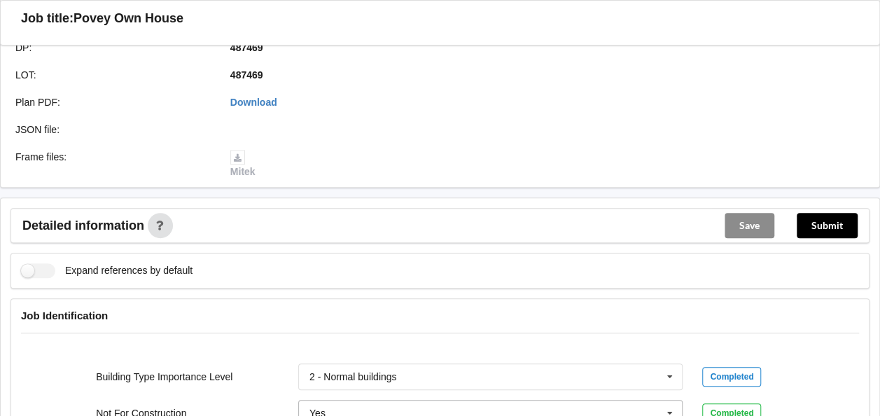
scroll to position [314, 0]
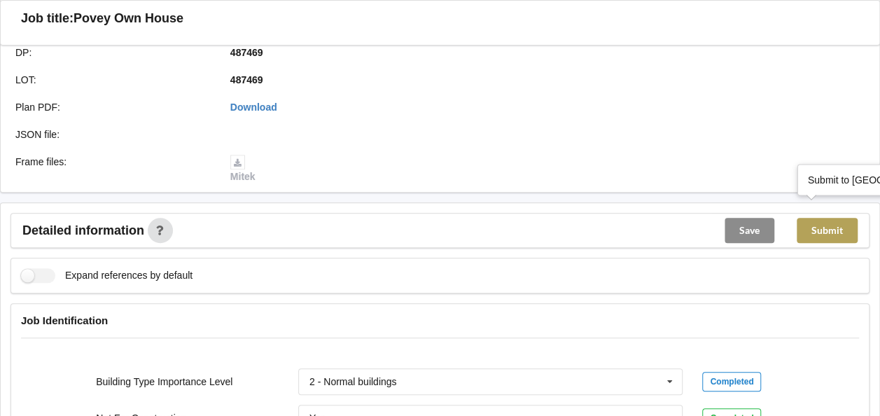
click at [824, 218] on button "Submit" at bounding box center [827, 230] width 61 height 25
